Goal: Check status: Check status

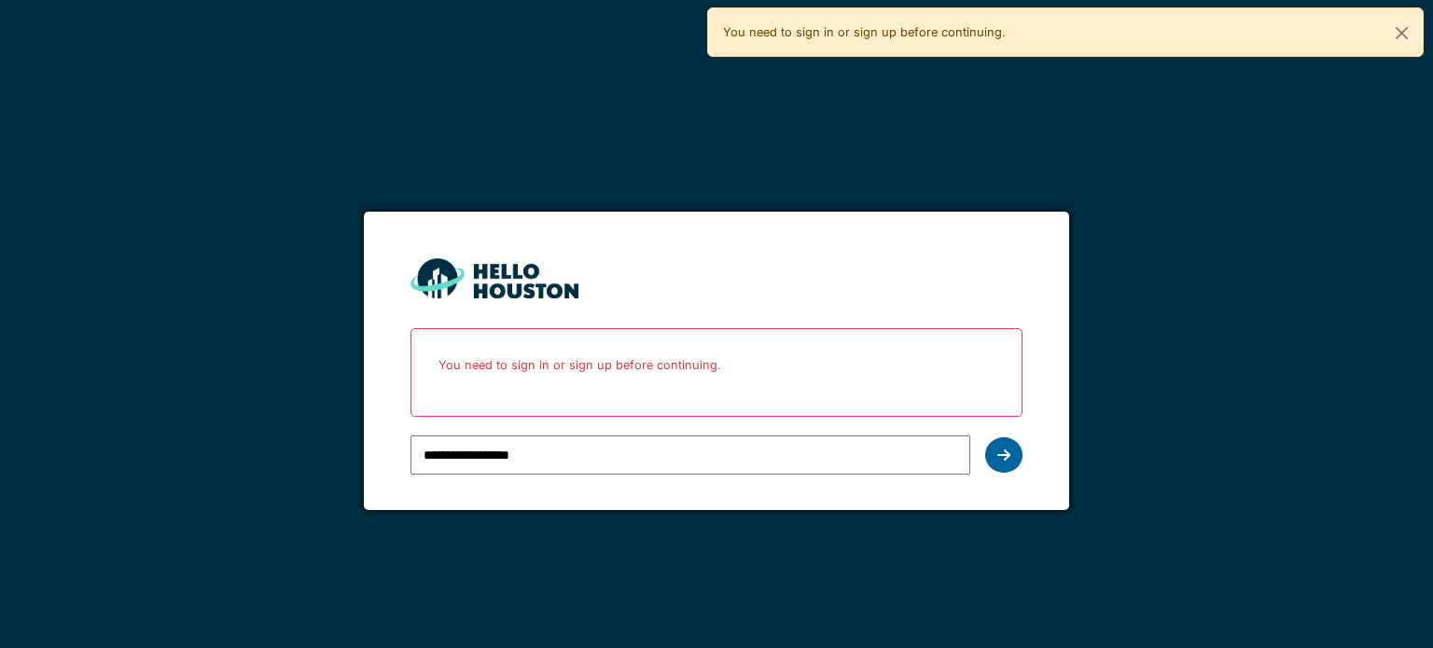
click at [998, 454] on icon at bounding box center [1003, 455] width 13 height 15
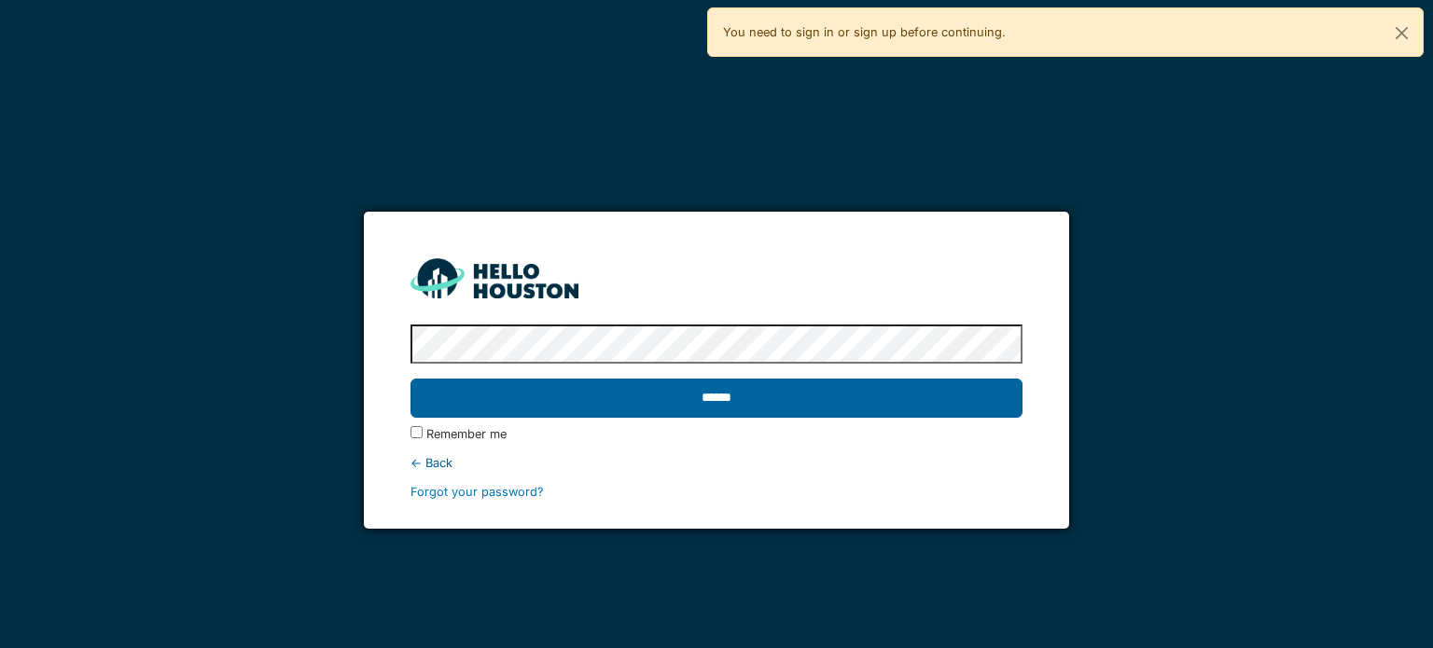
click at [862, 398] on input "******" at bounding box center [715, 398] width 611 height 39
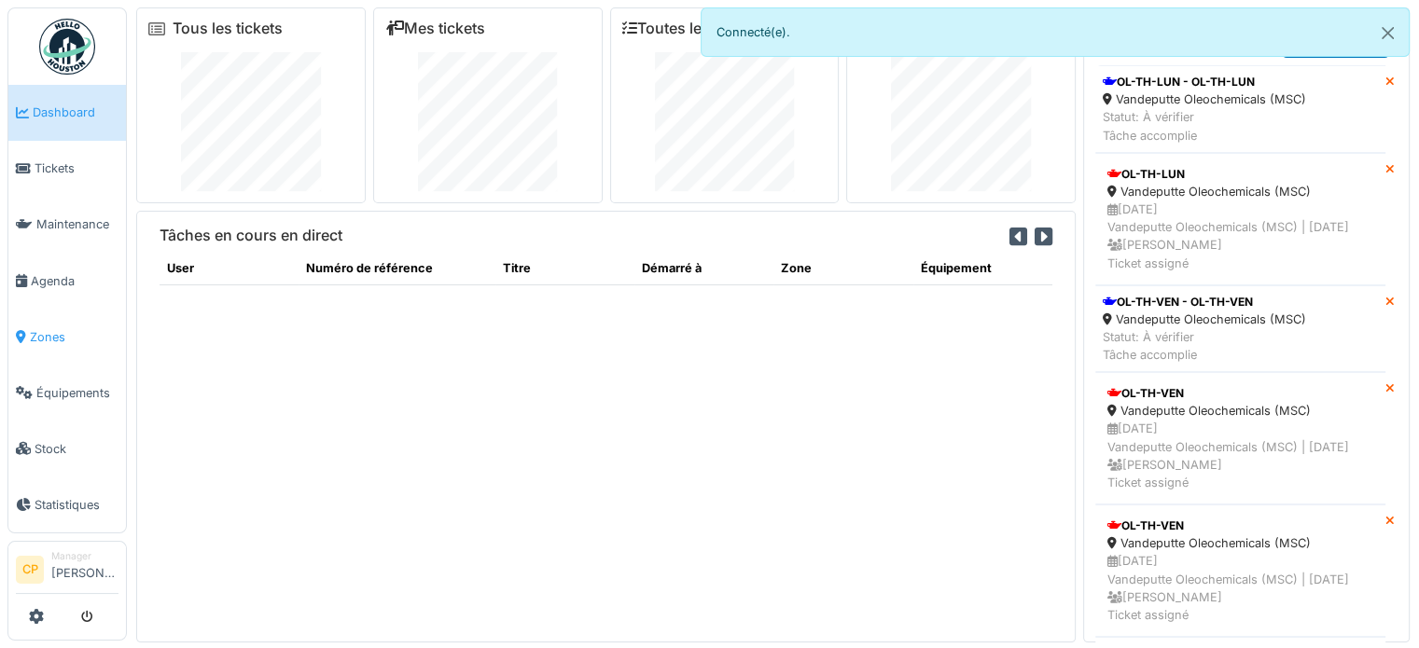
click at [65, 330] on span "Zones" at bounding box center [74, 337] width 89 height 18
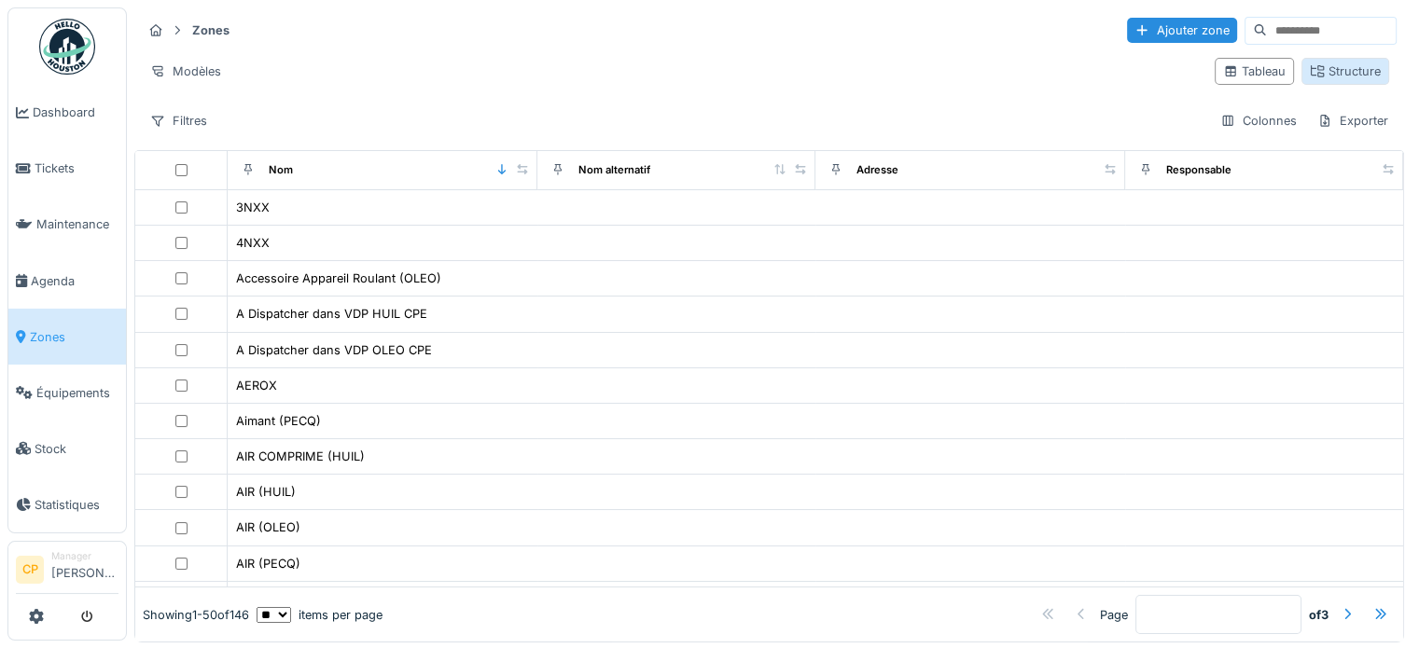
click at [1329, 62] on div "Structure" at bounding box center [1345, 71] width 71 height 18
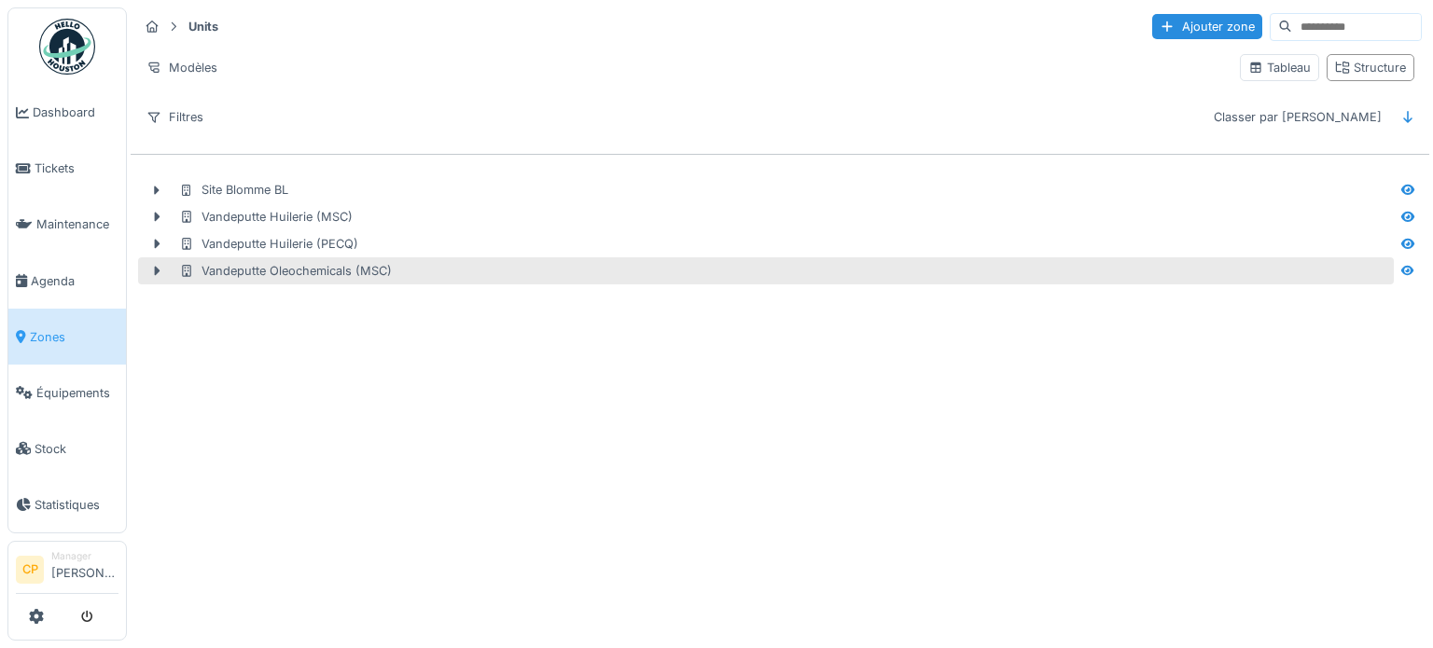
click at [332, 265] on div "Vandeputte Oleochemicals (MSC)" at bounding box center [285, 271] width 213 height 18
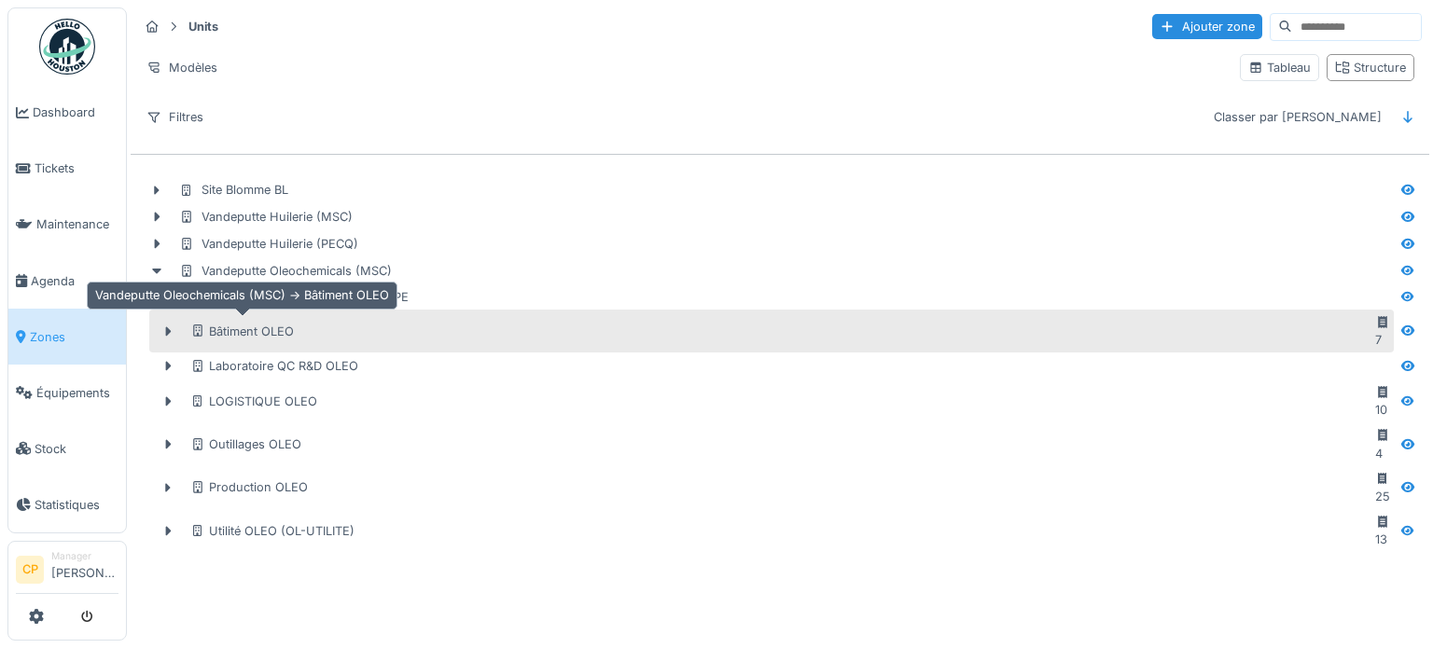
click at [228, 323] on div "Bâtiment OLEO" at bounding box center [242, 332] width 104 height 18
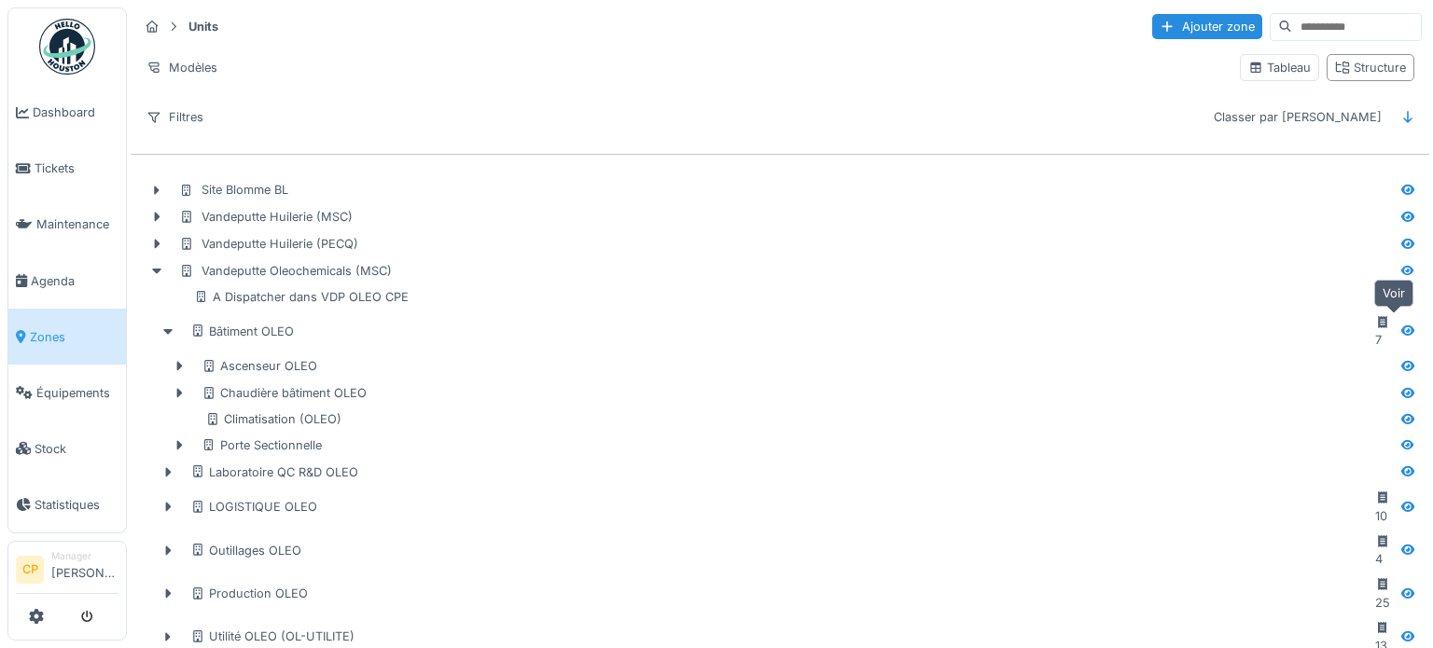
click at [1400, 329] on div at bounding box center [1407, 332] width 15 height 18
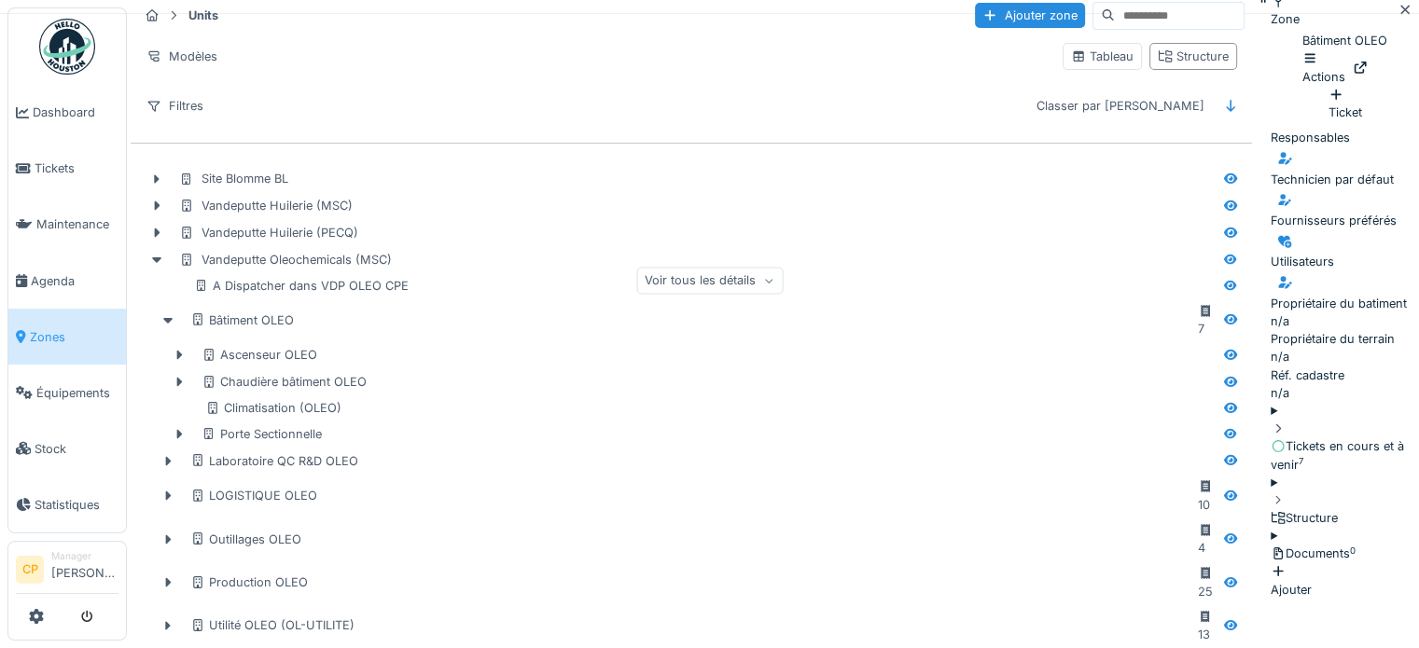
scroll to position [14, 0]
click at [1270, 428] on summary "Tickets en cours et à venir 7" at bounding box center [1344, 435] width 148 height 72
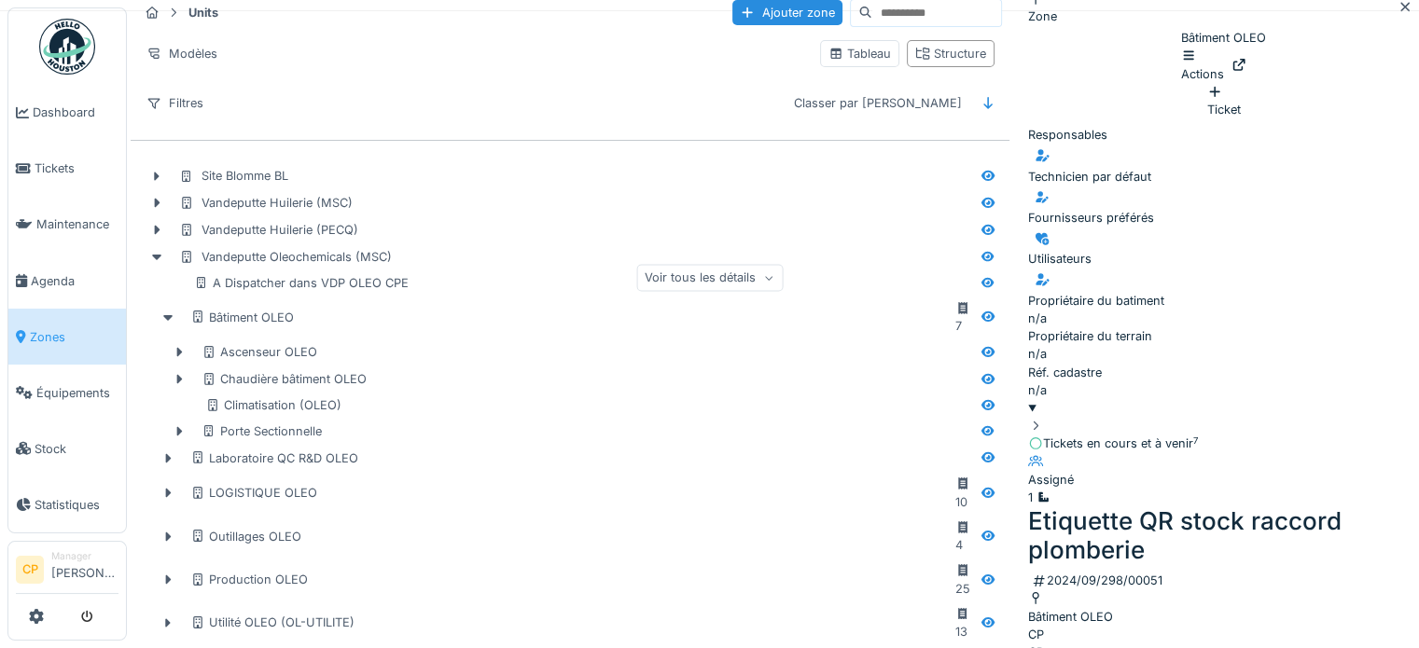
scroll to position [373, 0]
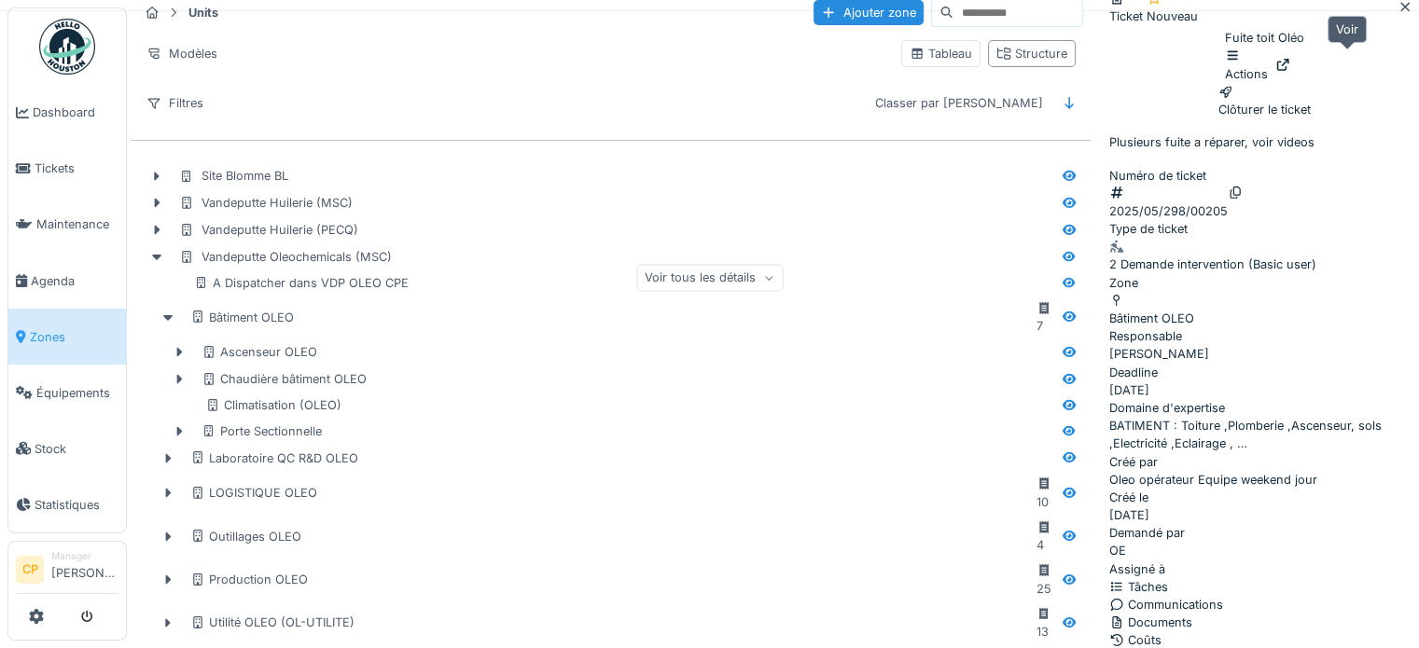
click at [1290, 62] on icon at bounding box center [1282, 65] width 15 height 12
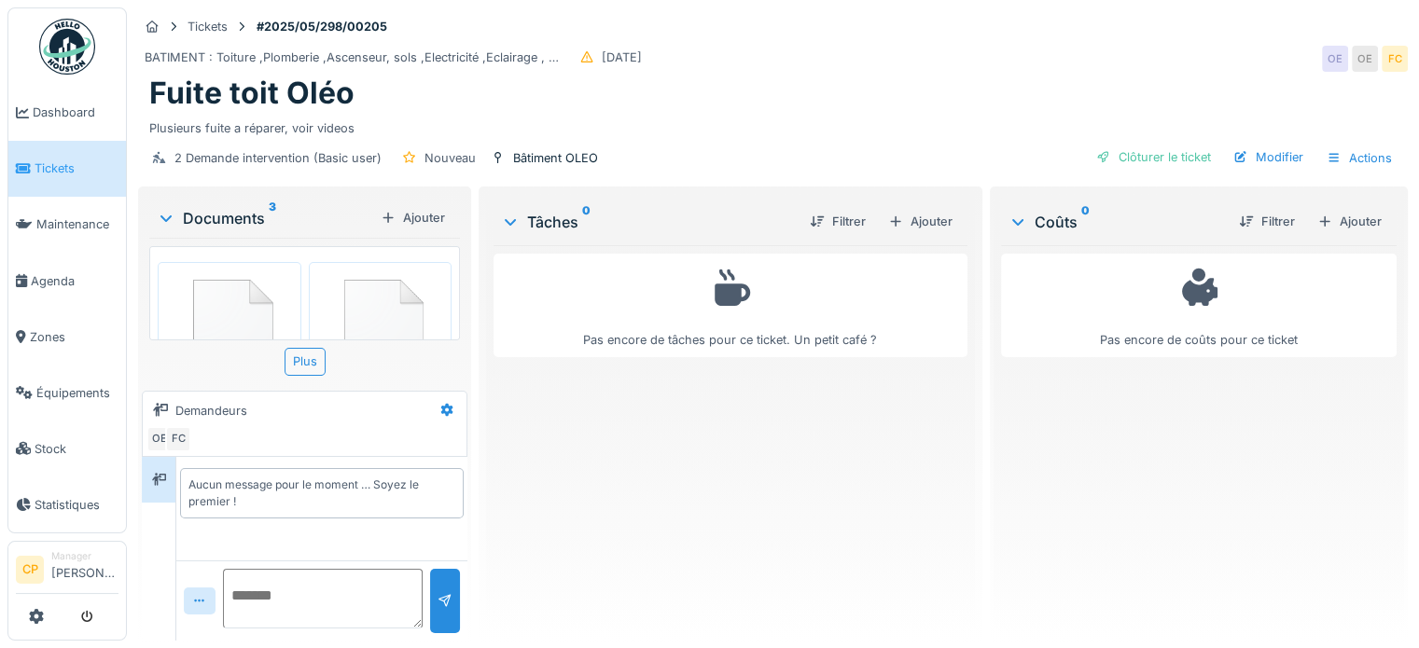
scroll to position [14, 0]
click at [302, 348] on div "Plus" at bounding box center [304, 361] width 41 height 27
click at [250, 298] on img at bounding box center [229, 331] width 134 height 128
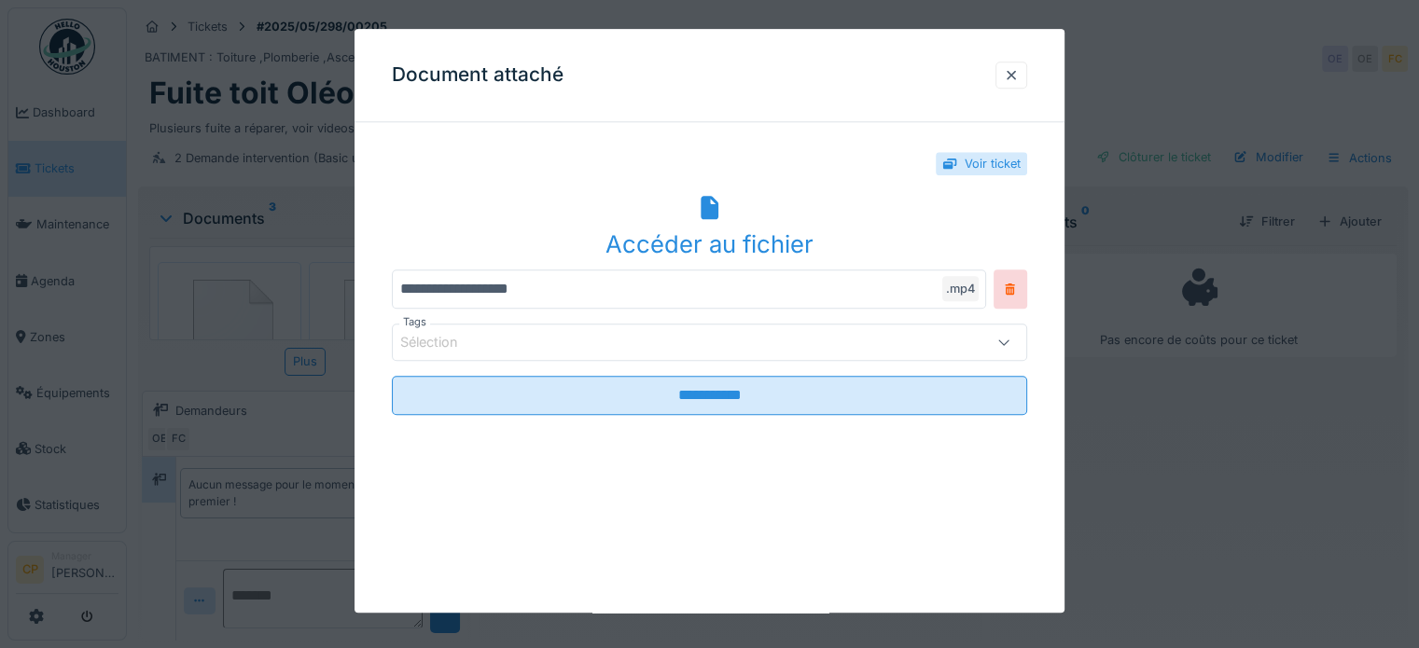
click at [698, 210] on icon at bounding box center [710, 208] width 30 height 24
click at [1019, 71] on div at bounding box center [1011, 75] width 15 height 18
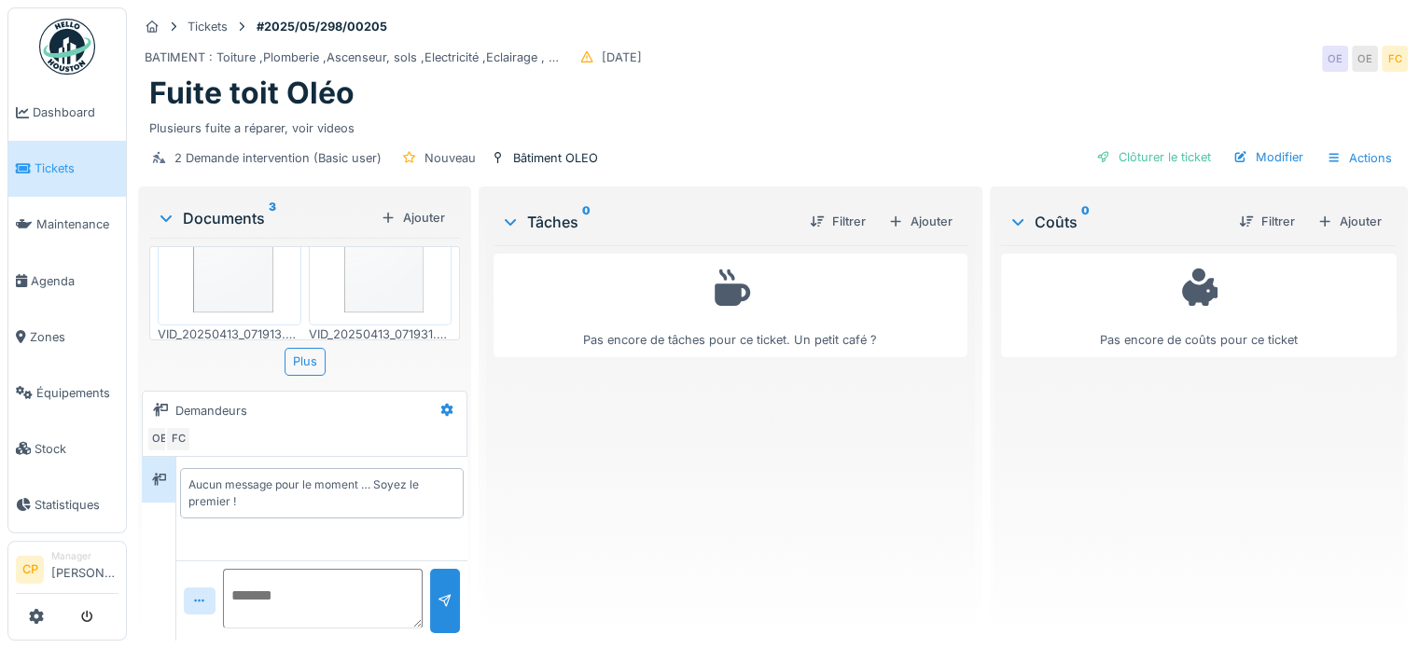
scroll to position [112, 0]
click at [400, 275] on div at bounding box center [381, 218] width 144 height 137
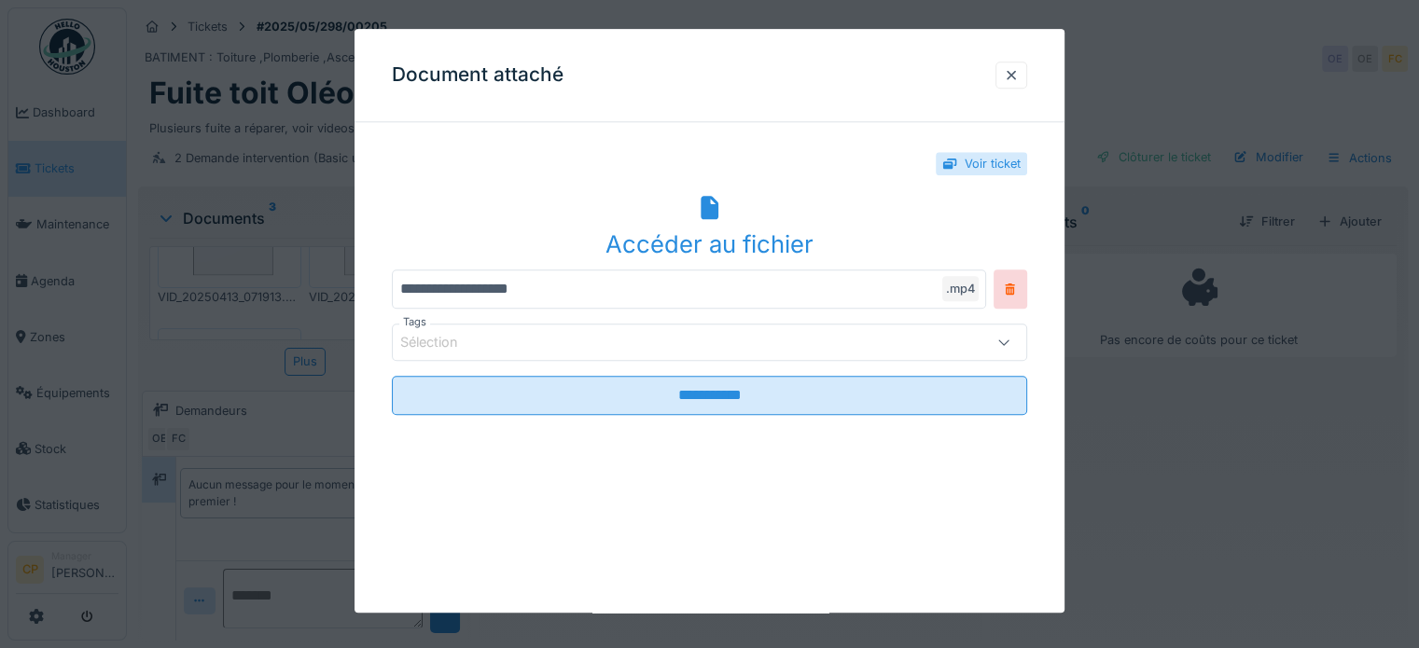
click at [696, 245] on div "Accéder au fichier" at bounding box center [709, 244] width 635 height 35
click at [1007, 76] on div at bounding box center [1011, 75] width 32 height 27
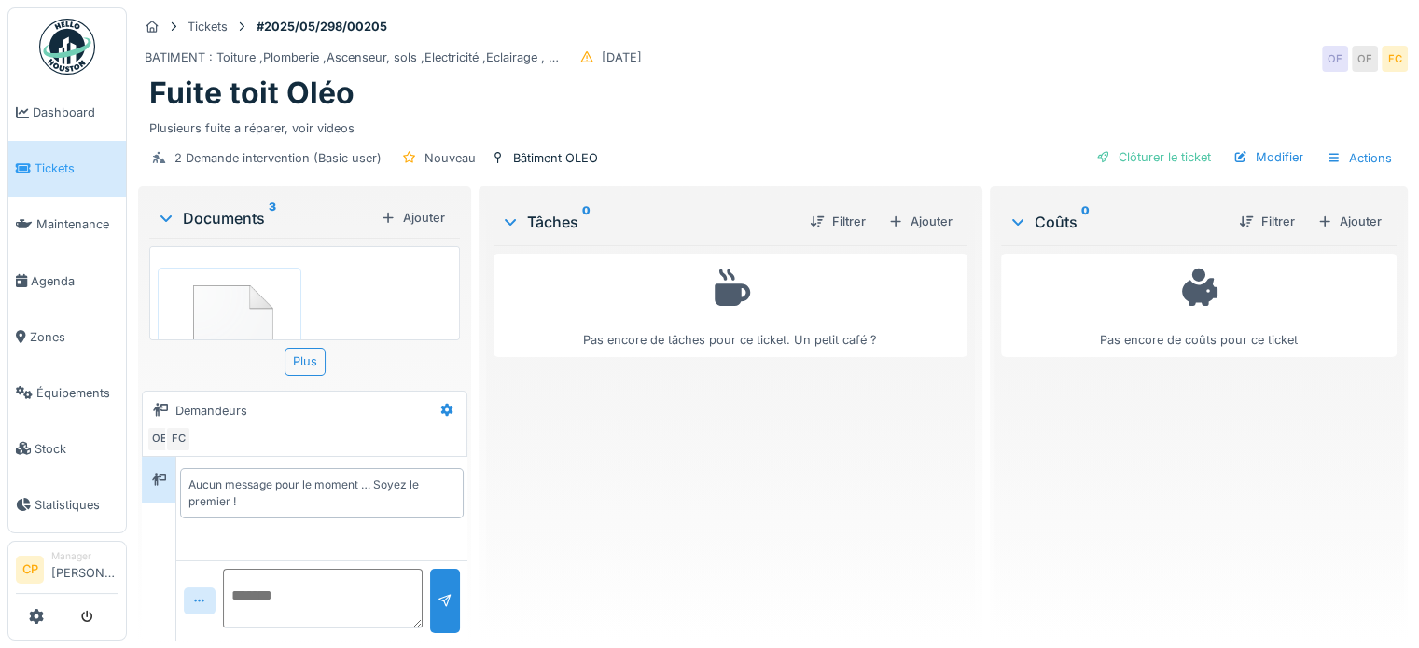
scroll to position [205, 0]
click at [236, 284] on img at bounding box center [229, 304] width 134 height 128
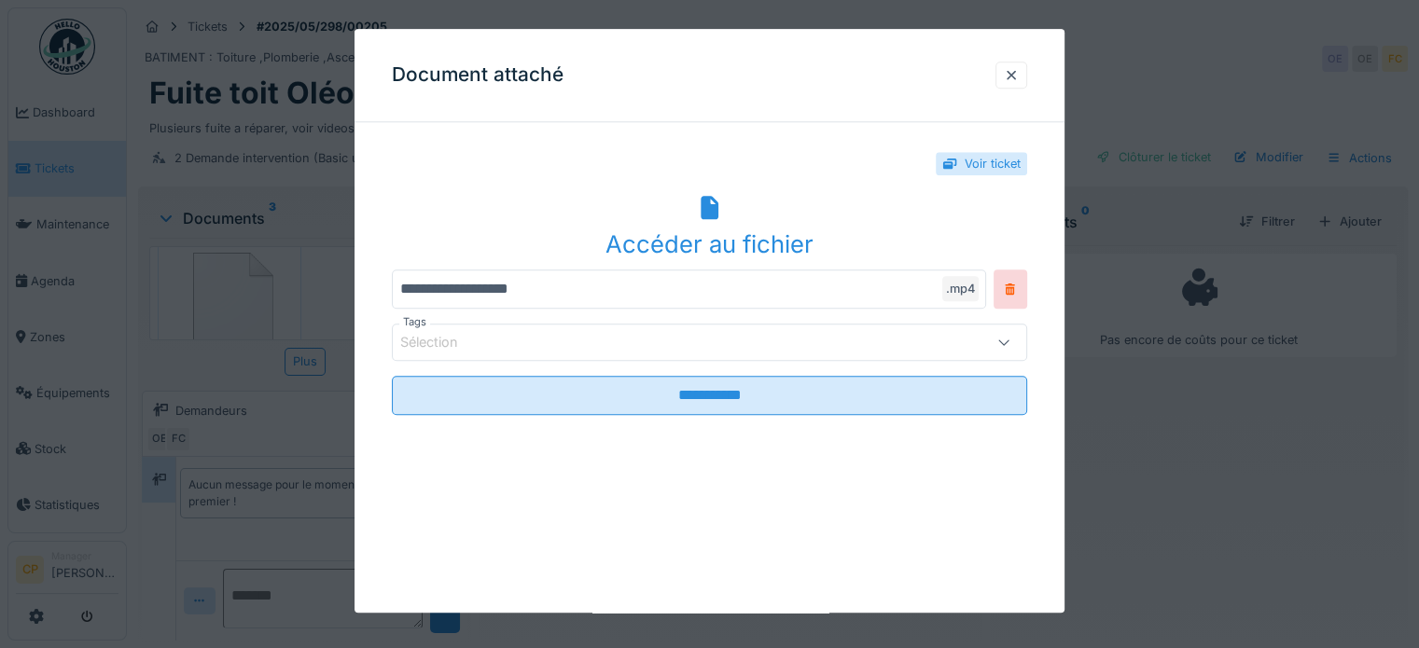
click at [756, 241] on div "Accéder au fichier" at bounding box center [709, 244] width 635 height 35
